Goal: Transaction & Acquisition: Book appointment/travel/reservation

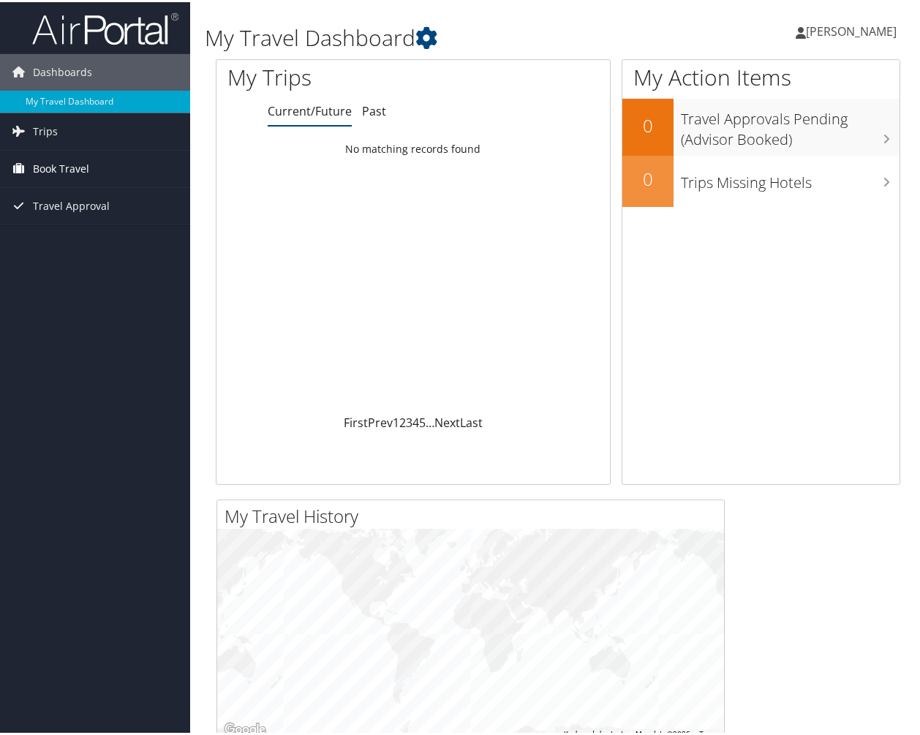
click at [77, 162] on span "Book Travel" at bounding box center [61, 166] width 56 height 37
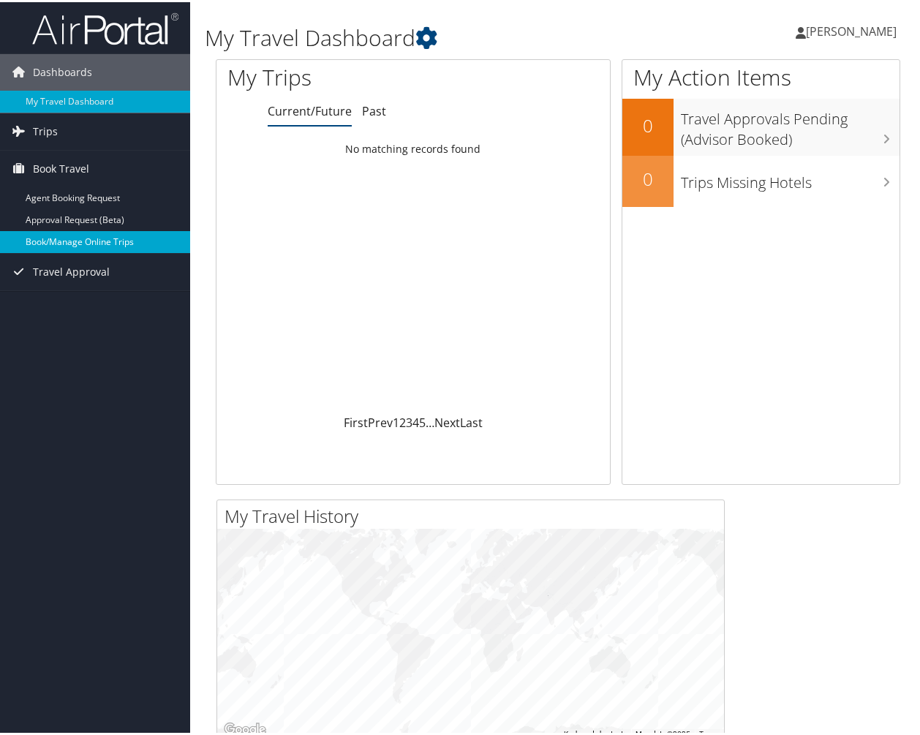
click at [69, 237] on link "Book/Manage Online Trips" at bounding box center [95, 240] width 190 height 22
